Goal: Understand process/instructions

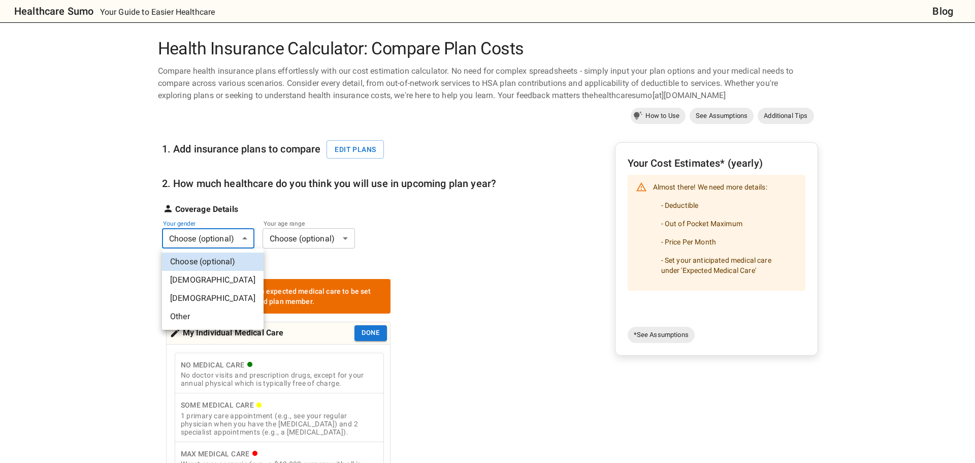
click at [191, 243] on body "Healthcare Sumo Your Guide to Easier Healthcare Blog Health Insurance Calculato…" at bounding box center [487, 472] width 975 height 944
click at [118, 188] on div at bounding box center [487, 231] width 975 height 463
click at [204, 236] on body "Healthcare Sumo Your Guide to Easier Healthcare Blog Health Insurance Calculato…" at bounding box center [483, 472] width 967 height 944
click at [190, 277] on li "[DEMOGRAPHIC_DATA]" at bounding box center [213, 280] width 102 height 18
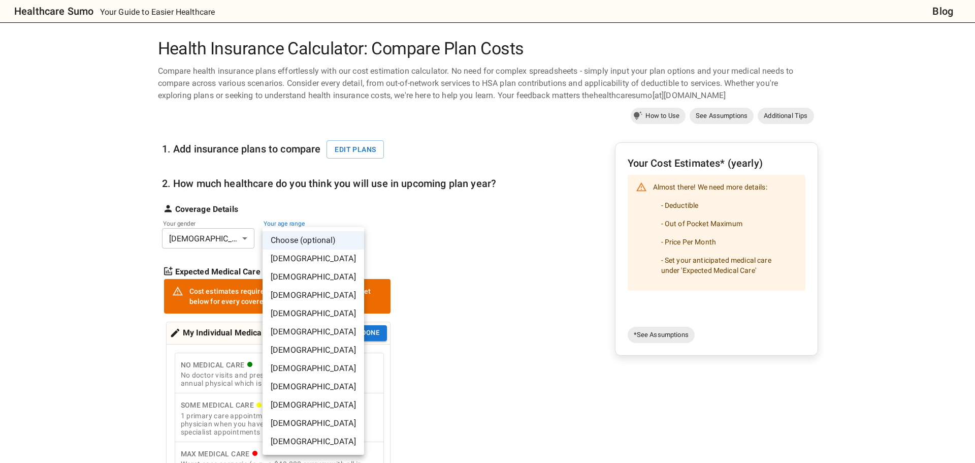
click at [319, 239] on body "Healthcare Sumo Your Guide to Easier Healthcare Blog Health Insurance Calculato…" at bounding box center [487, 472] width 975 height 944
click at [298, 424] on li "[DEMOGRAPHIC_DATA]" at bounding box center [314, 423] width 102 height 18
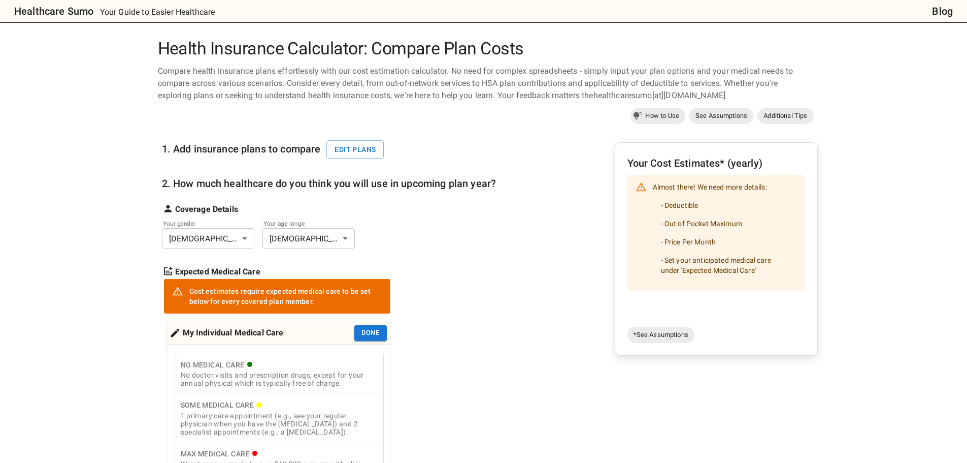
click at [222, 334] on div "My Individual Medical Care" at bounding box center [227, 333] width 114 height 16
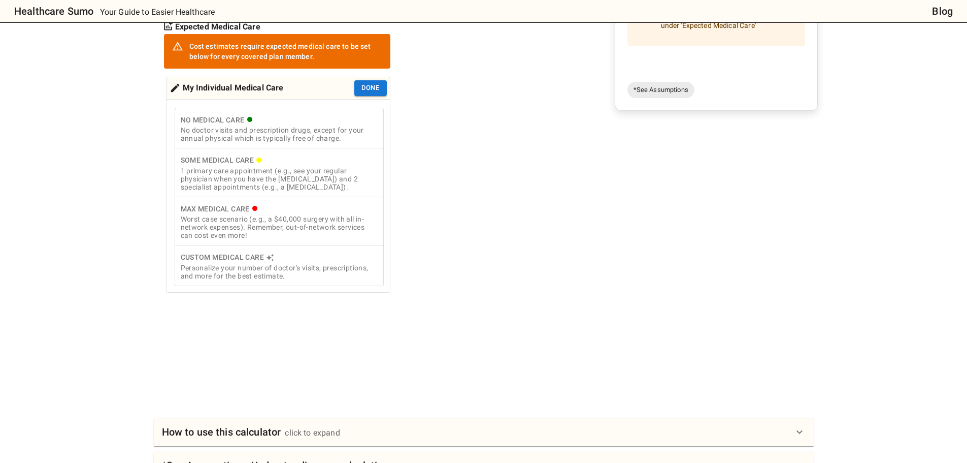
scroll to position [105, 0]
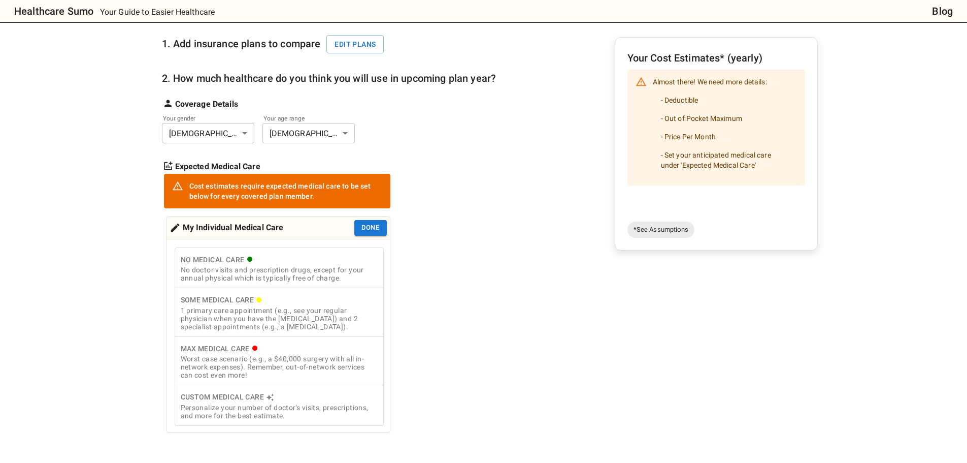
click at [217, 283] on button "No Medical Care No doctor visits and prescription drugs, except for your annual…" at bounding box center [279, 267] width 209 height 41
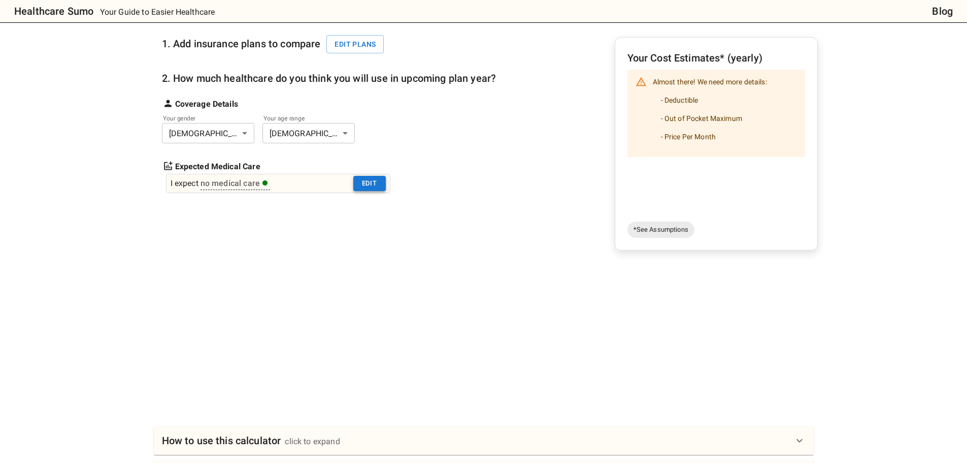
click at [370, 180] on button "Edit" at bounding box center [369, 184] width 32 height 16
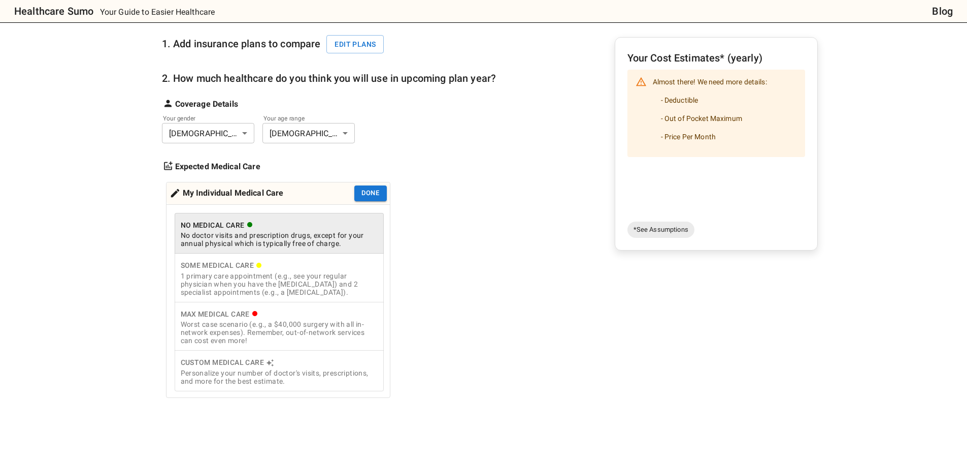
click at [237, 339] on div "Worst case scenario (e.g., a $40,000 surgery with all in-network expenses). Rem…" at bounding box center [279, 332] width 197 height 24
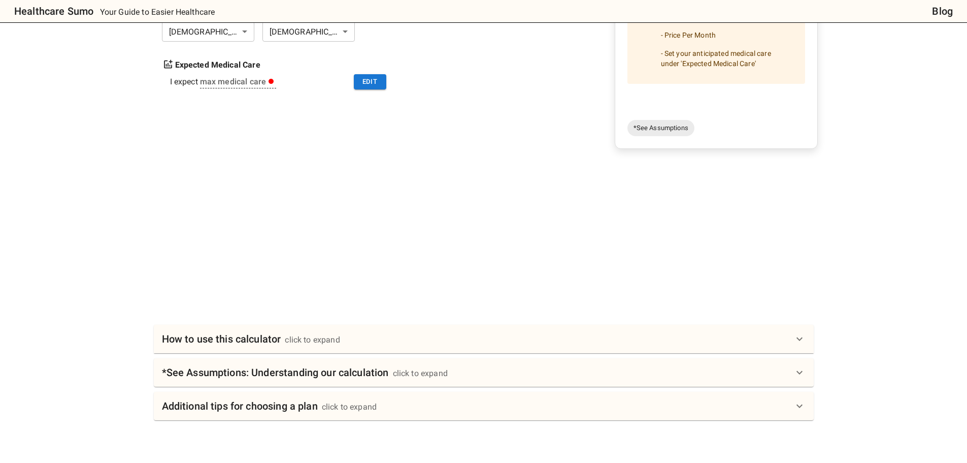
scroll to position [54, 0]
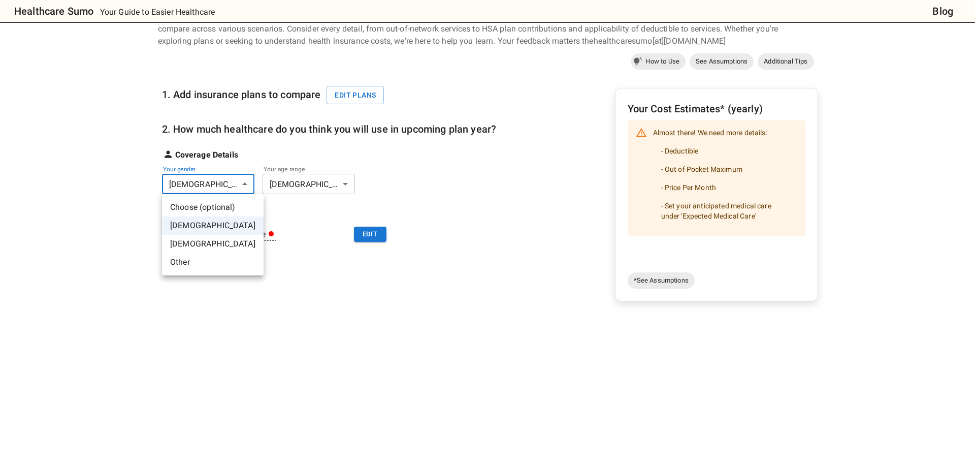
click at [248, 187] on body "Healthcare Sumo Your Guide to Easier Healthcare Blog Health Insurance Calculato…" at bounding box center [487, 352] width 975 height 812
click at [211, 240] on li "[DEMOGRAPHIC_DATA]" at bounding box center [213, 244] width 102 height 18
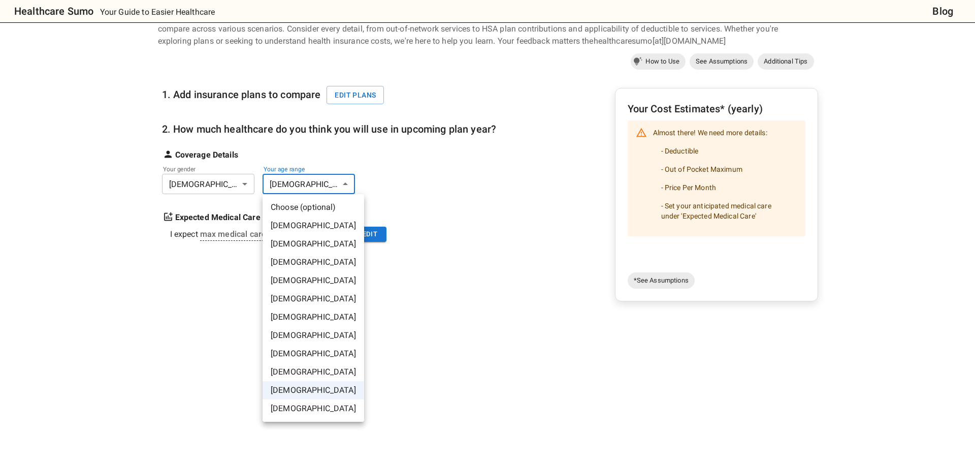
click at [348, 184] on body "Healthcare Sumo Your Guide to Easier Healthcare Blog Health Insurance Calculato…" at bounding box center [487, 352] width 975 height 812
click at [309, 368] on li "[DEMOGRAPHIC_DATA]" at bounding box center [314, 372] width 102 height 18
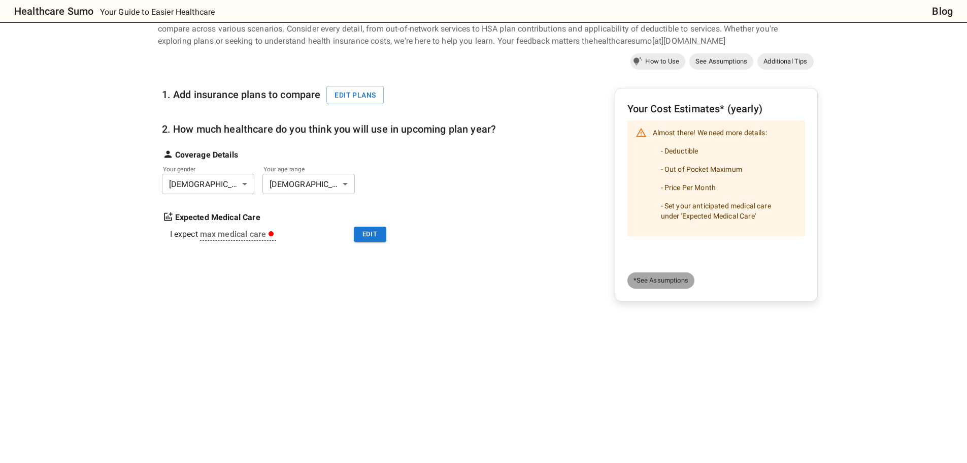
click at [658, 280] on span "*See Assumptions" at bounding box center [661, 280] width 67 height 10
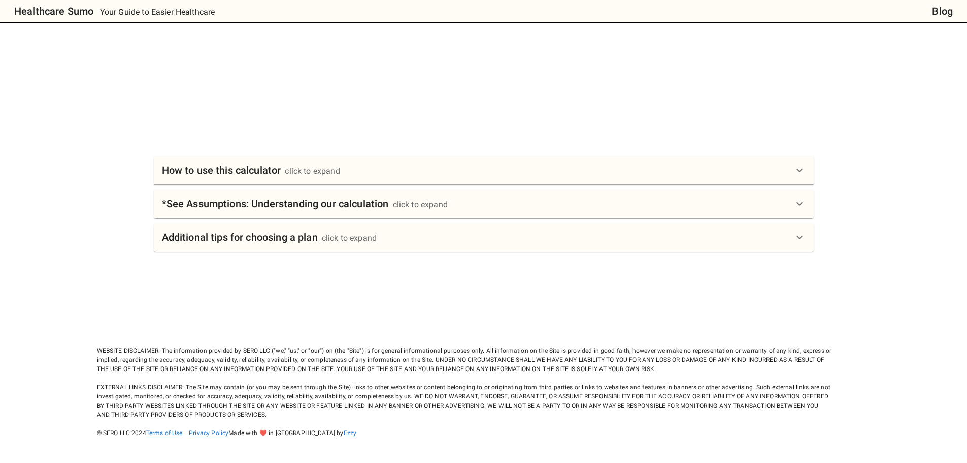
click at [231, 205] on h6 "*See Assumptions: Understanding our calculation" at bounding box center [275, 204] width 227 height 16
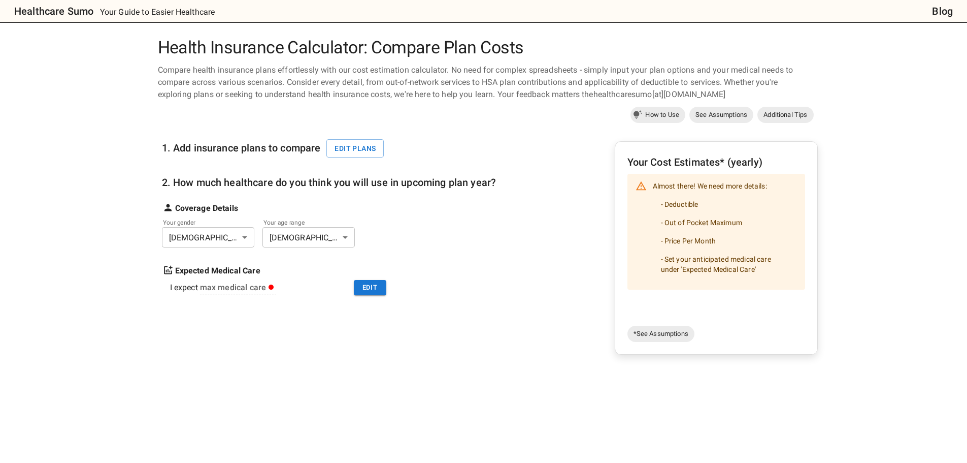
scroll to position [0, 0]
